Goal: Download file/media

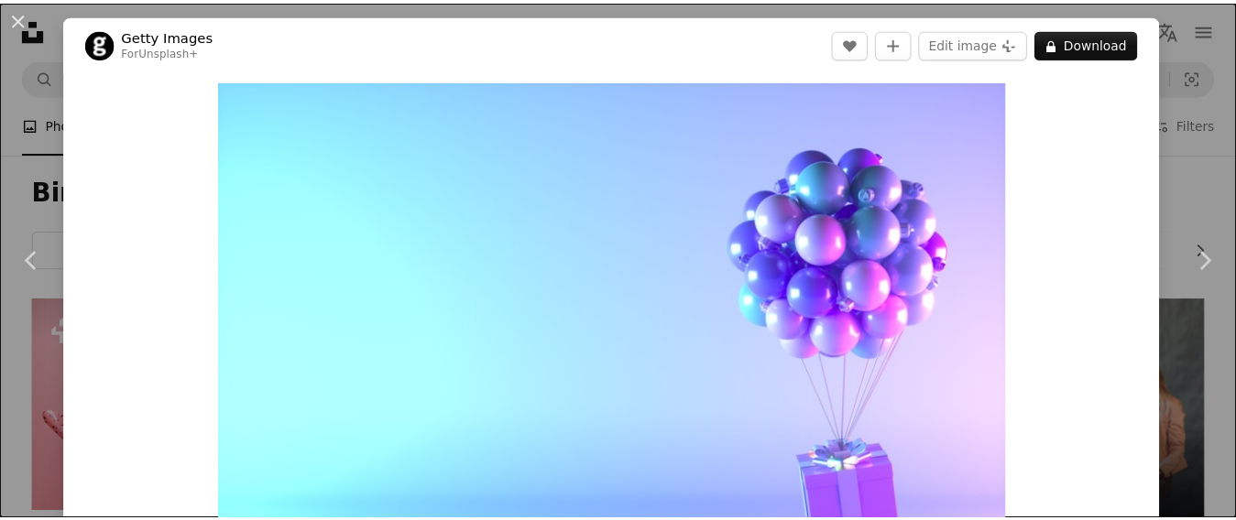
scroll to position [3138, 0]
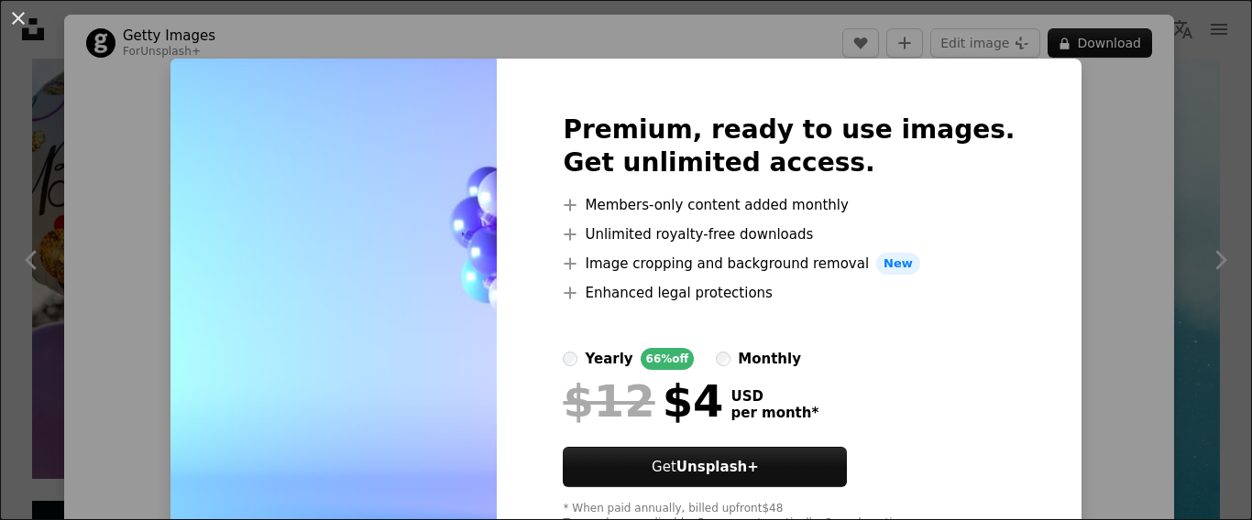
click at [1164, 148] on div "An X shape Premium, ready to use images. Get unlimited access. A plus sign Memb…" at bounding box center [626, 260] width 1252 height 520
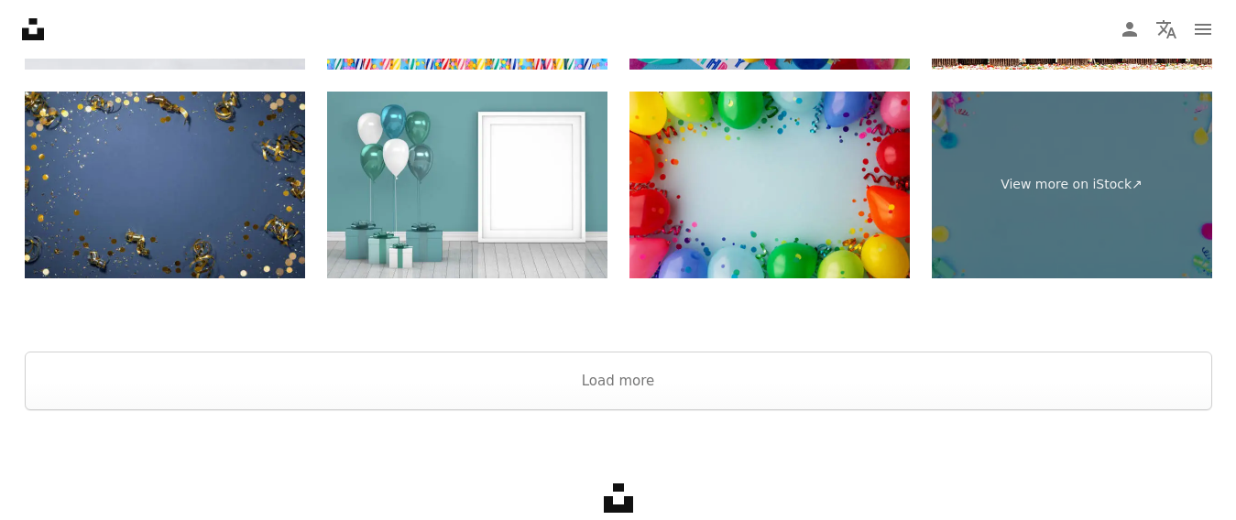
scroll to position [6862, 0]
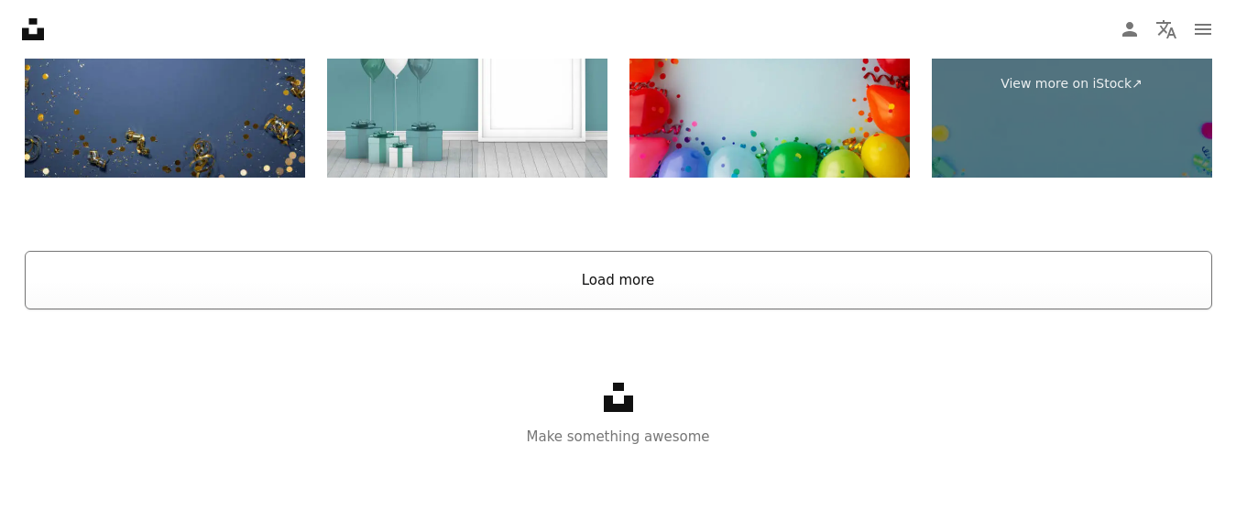
click at [630, 289] on button "Load more" at bounding box center [619, 280] width 1188 height 59
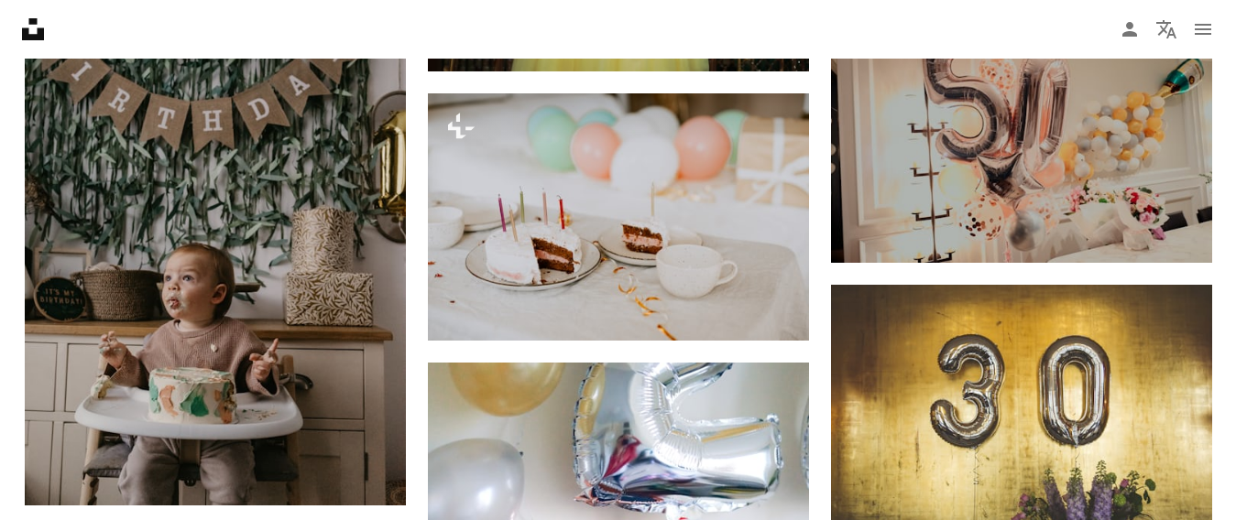
scroll to position [18812, 0]
